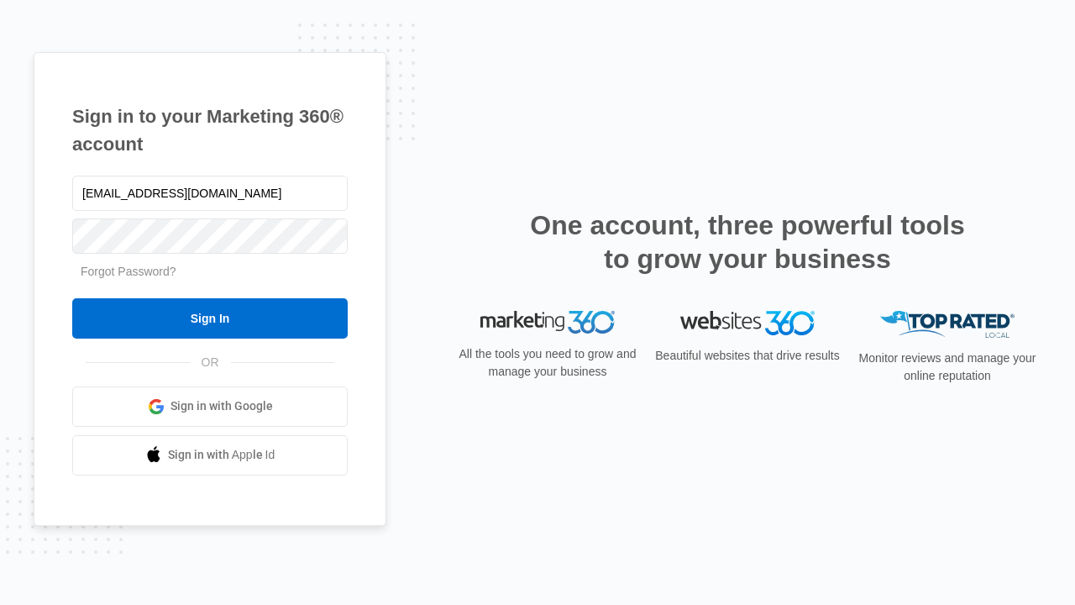
type input "dankie614@gmail.com"
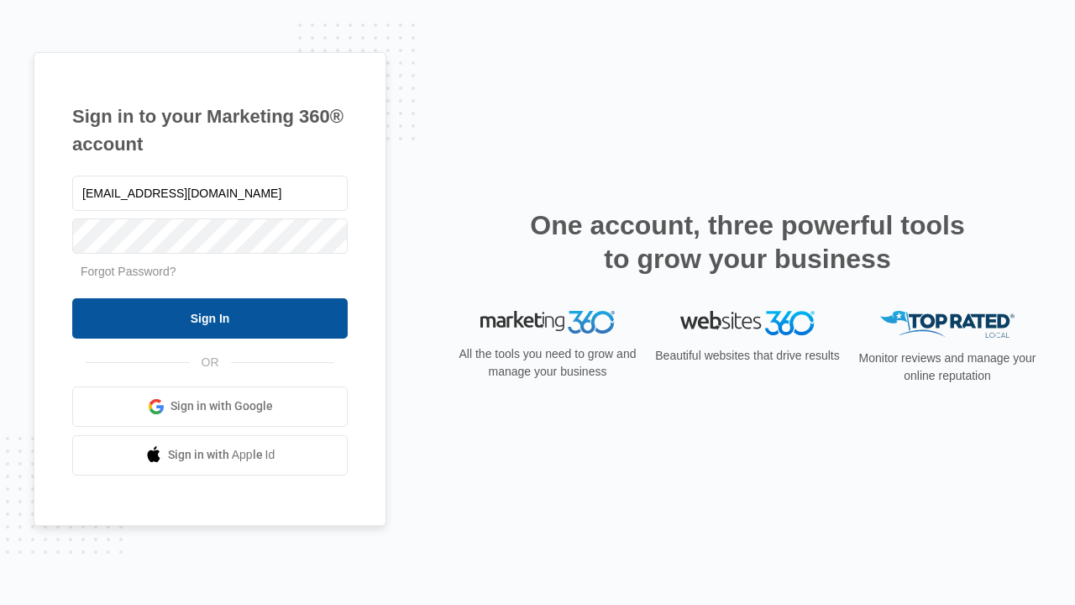
click at [210, 317] on input "Sign In" at bounding box center [209, 318] width 275 height 40
